Goal: Check status: Check status

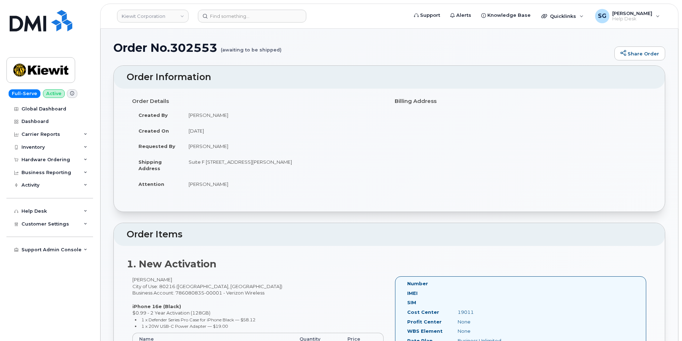
scroll to position [72, 0]
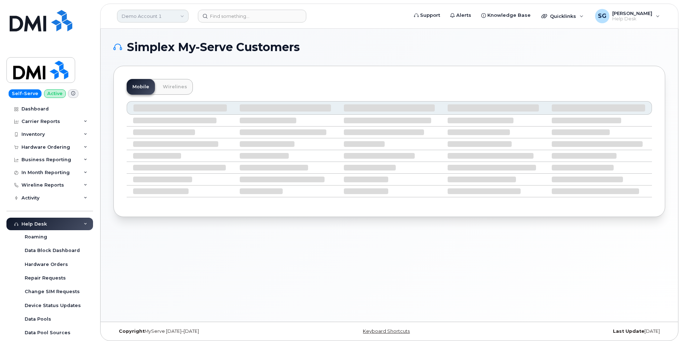
click at [159, 15] on link "Demo Account 1" at bounding box center [153, 16] width 72 height 13
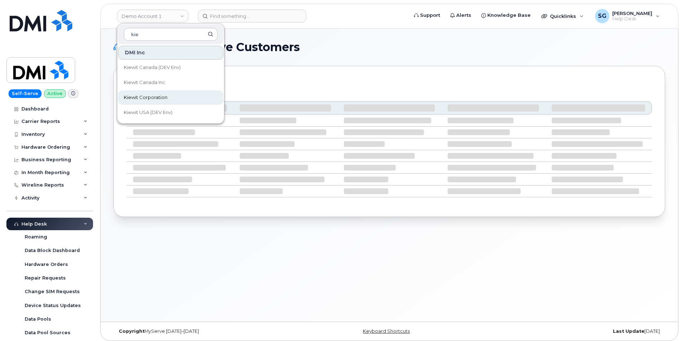
type input "kie"
click at [157, 98] on span "Kiewit Corporation" at bounding box center [146, 97] width 44 height 7
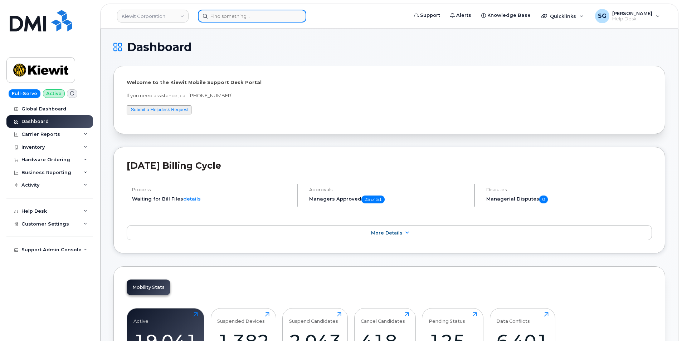
click at [244, 19] on input at bounding box center [252, 16] width 108 height 13
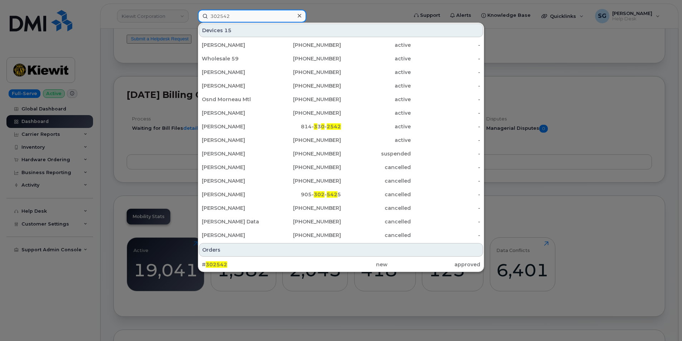
scroll to position [72, 0]
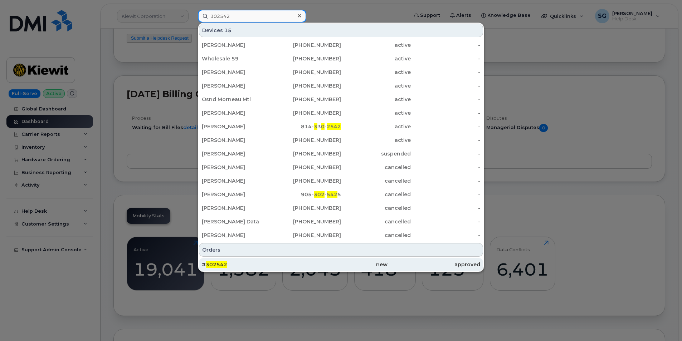
type input "302542"
click at [330, 263] on div "new" at bounding box center [340, 264] width 93 height 7
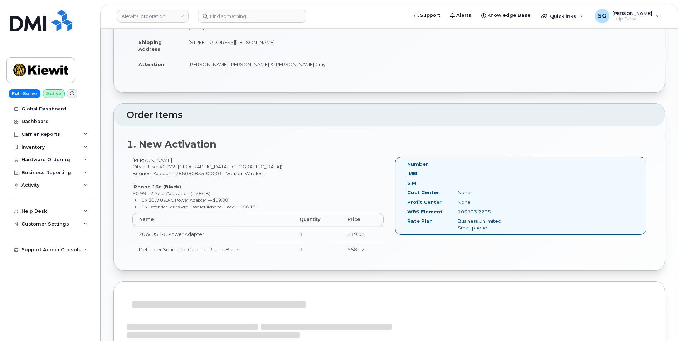
scroll to position [143, 0]
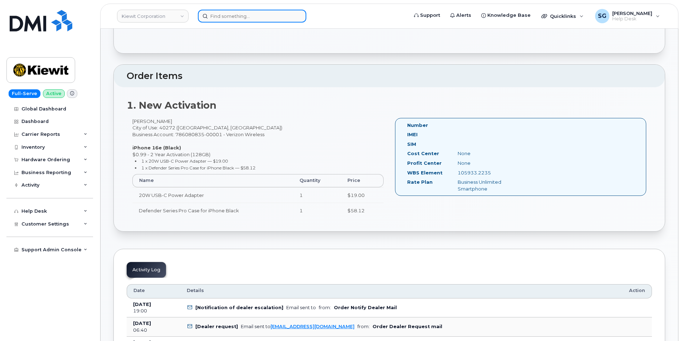
click at [226, 15] on input at bounding box center [252, 16] width 108 height 13
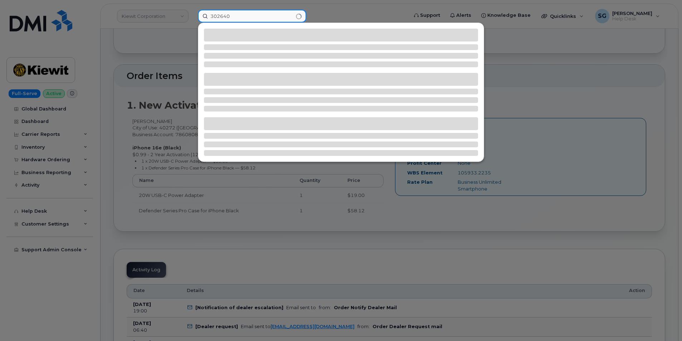
type input "302640"
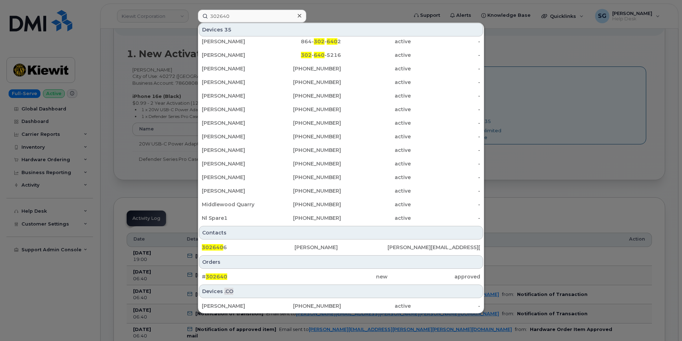
scroll to position [250, 0]
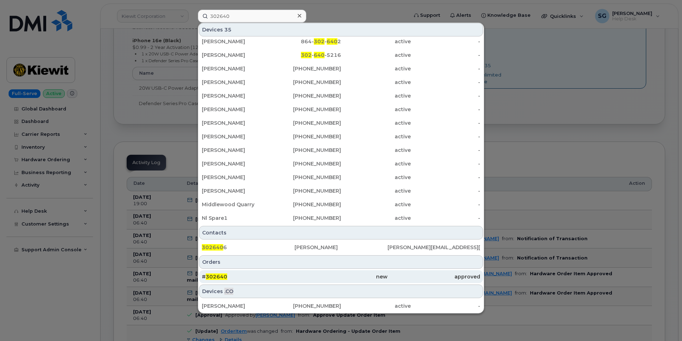
drag, startPoint x: 301, startPoint y: 276, endPoint x: 308, endPoint y: 278, distance: 7.2
click at [302, 276] on div "new" at bounding box center [340, 276] width 93 height 7
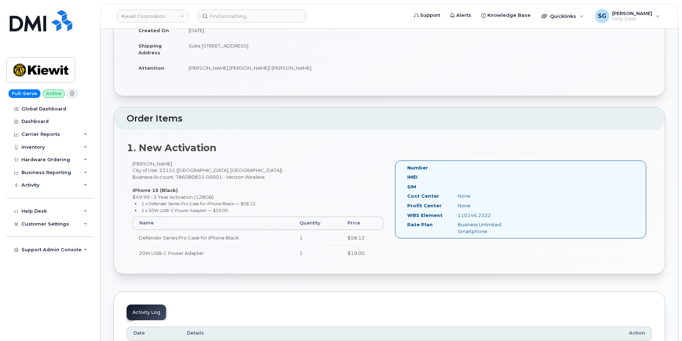
scroll to position [107, 0]
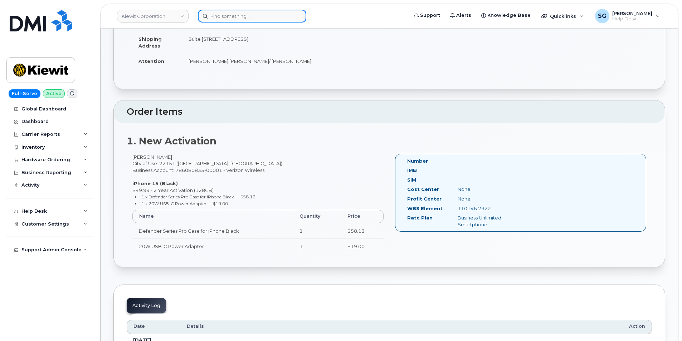
click at [213, 16] on input at bounding box center [252, 16] width 108 height 13
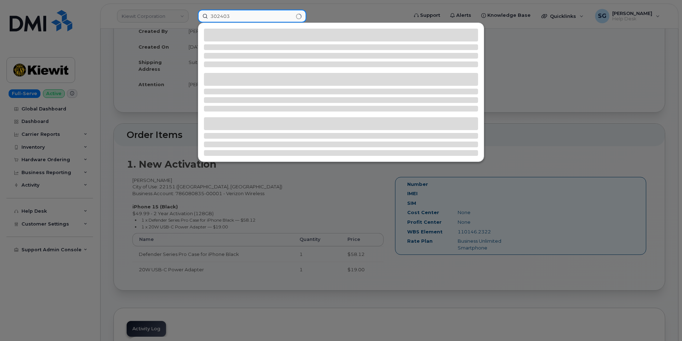
scroll to position [72, 0]
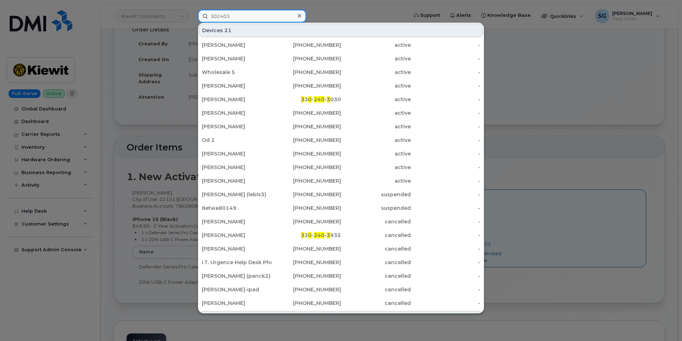
type input "302403"
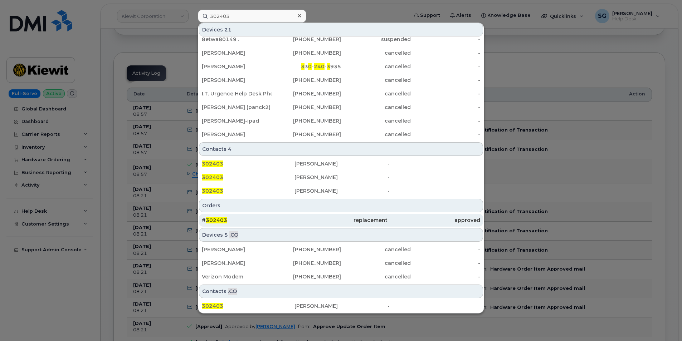
scroll to position [429, 0]
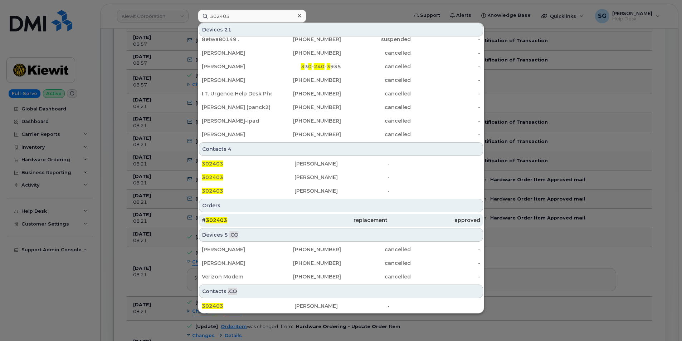
click at [276, 216] on div "# 302403" at bounding box center [248, 220] width 93 height 13
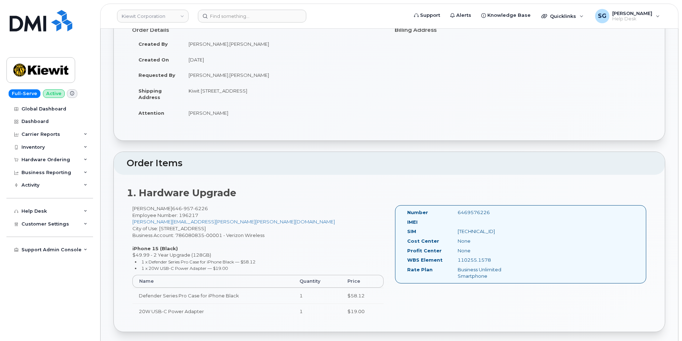
scroll to position [72, 0]
